Goal: Communication & Community: Answer question/provide support

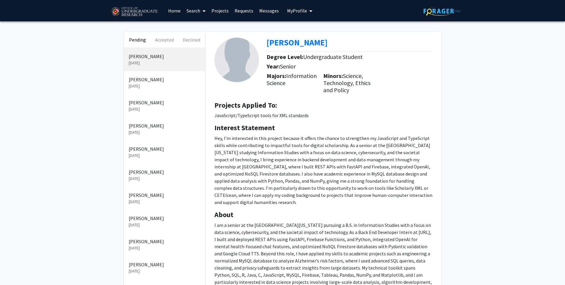
click at [259, 12] on link "Messages" at bounding box center [269, 10] width 26 height 21
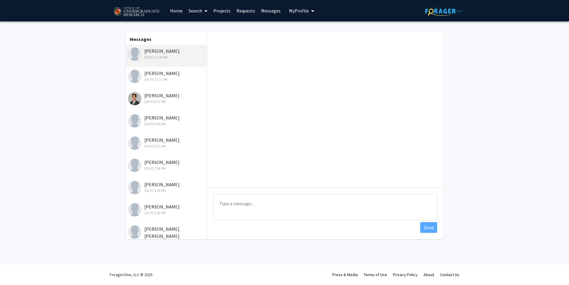
scroll to position [13, 0]
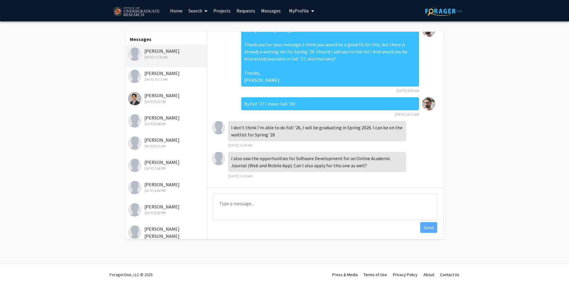
click at [265, 203] on textarea "Type a message" at bounding box center [325, 207] width 224 height 27
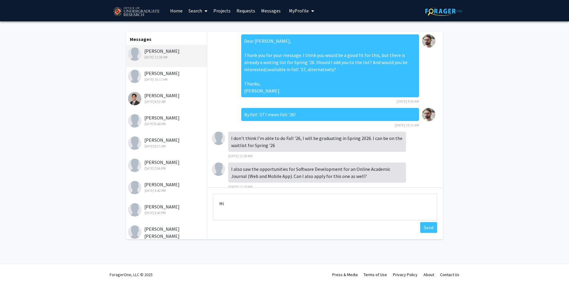
scroll to position [0, 0]
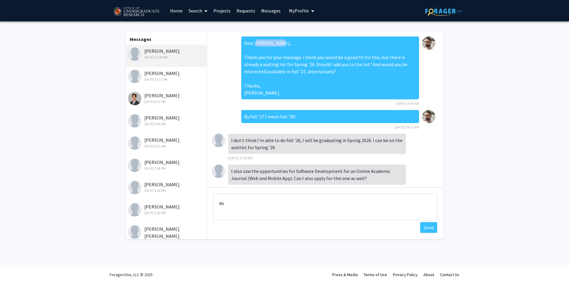
drag, startPoint x: 252, startPoint y: 43, endPoint x: 274, endPoint y: 45, distance: 21.7
click at [274, 45] on div "Dear [PERSON_NAME], Thank you for your message. I think you would be a good fit…" at bounding box center [330, 67] width 178 height 63
copy div "[PERSON_NAME]"
click at [251, 10] on link "Requests" at bounding box center [246, 10] width 25 height 21
click at [293, 197] on textarea "Hi" at bounding box center [325, 207] width 224 height 27
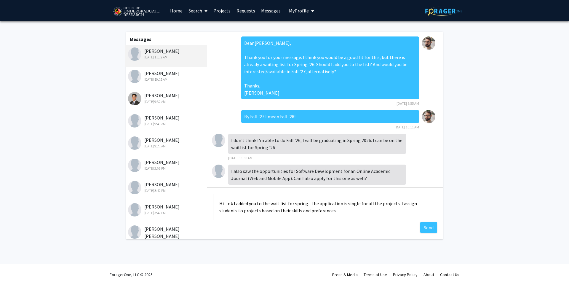
click at [346, 204] on textarea "Hi – ok I added you to the wait list for spring. The application is single for …" at bounding box center [325, 207] width 224 height 27
click at [343, 211] on textarea "Hi – ok I added you to the wait list for spring. The application is single for …" at bounding box center [325, 207] width 224 height 27
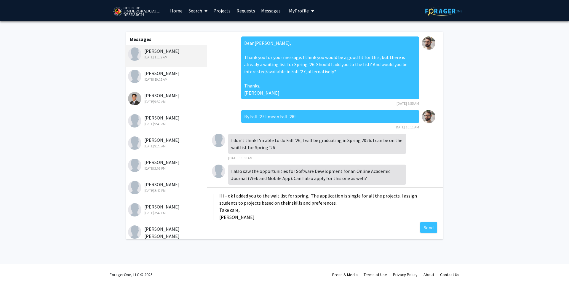
click at [363, 202] on textarea "Hi – ok I added you to the wait list for spring. The application is single for …" at bounding box center [325, 207] width 224 height 27
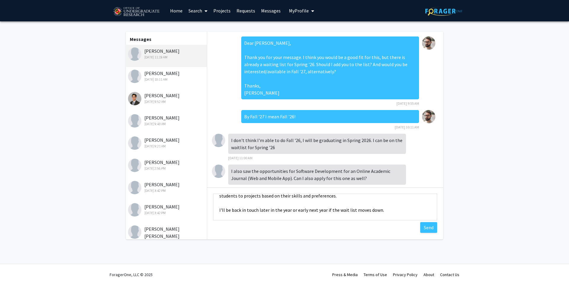
scroll to position [0, 0]
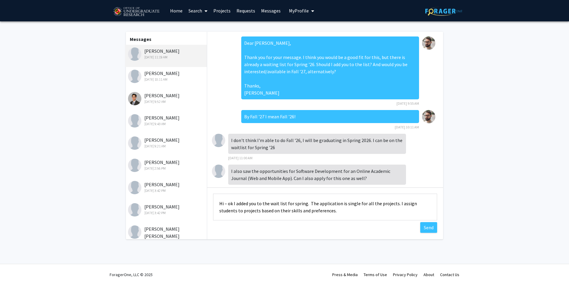
click at [230, 206] on textarea "Hi – ok I added you to the wait list for spring. The application is single for …" at bounding box center [325, 207] width 224 height 27
click at [342, 204] on textarea "OK I added you to the wait list for spring. The application is single for all t…" at bounding box center [325, 207] width 224 height 27
type textarea "OK I added you to the wait list for spring. The application is just one for all…"
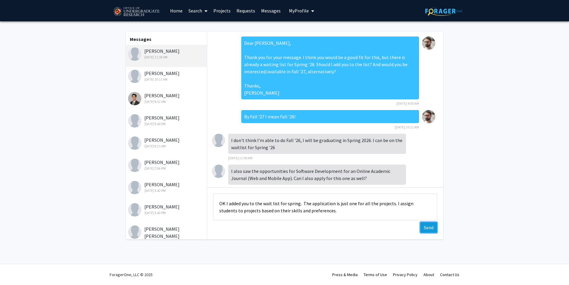
click at [426, 227] on button "Send" at bounding box center [428, 227] width 17 height 11
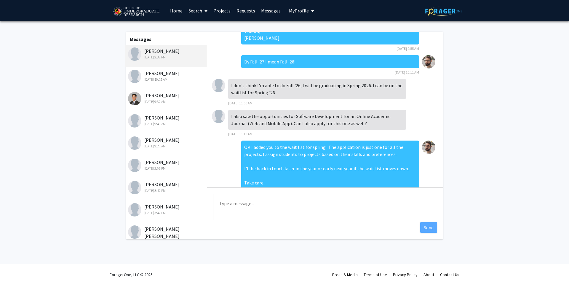
scroll to position [71, 0]
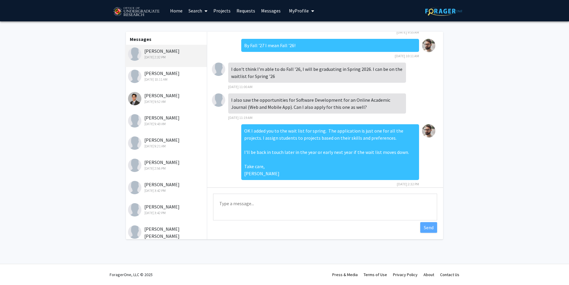
click at [178, 100] on div "Sep 11, 2025 9:52 AM" at bounding box center [166, 101] width 77 height 5
